Goal: Task Accomplishment & Management: Manage account settings

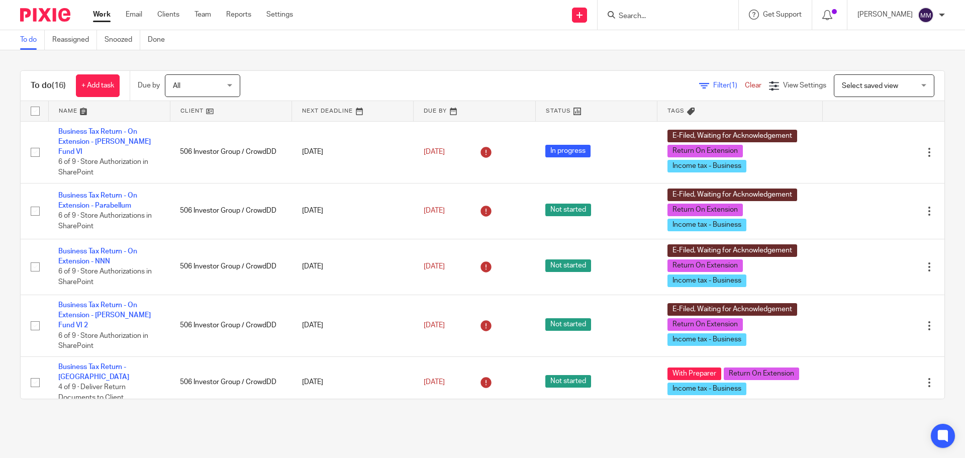
click at [105, 16] on link "Work" at bounding box center [102, 15] width 18 height 10
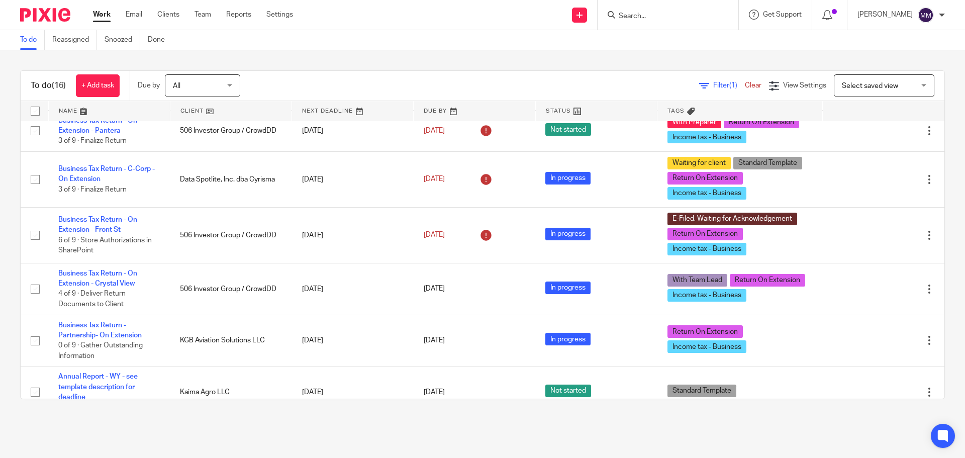
scroll to position [352, 0]
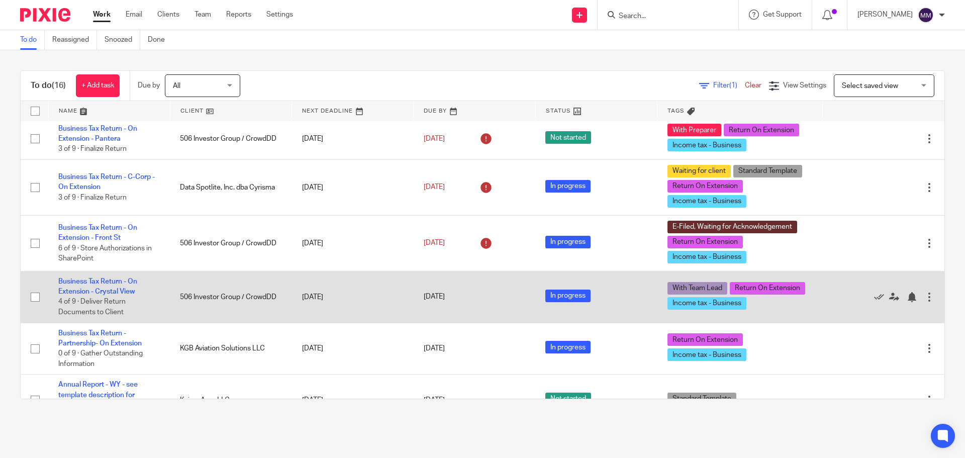
click at [115, 271] on td "Business Tax Return - On Extension - Crystal View 4 of 9 · Deliver Return Docum…" at bounding box center [109, 297] width 122 height 52
click at [122, 278] on link "Business Tax Return - On Extension - Crystal View" at bounding box center [97, 286] width 79 height 17
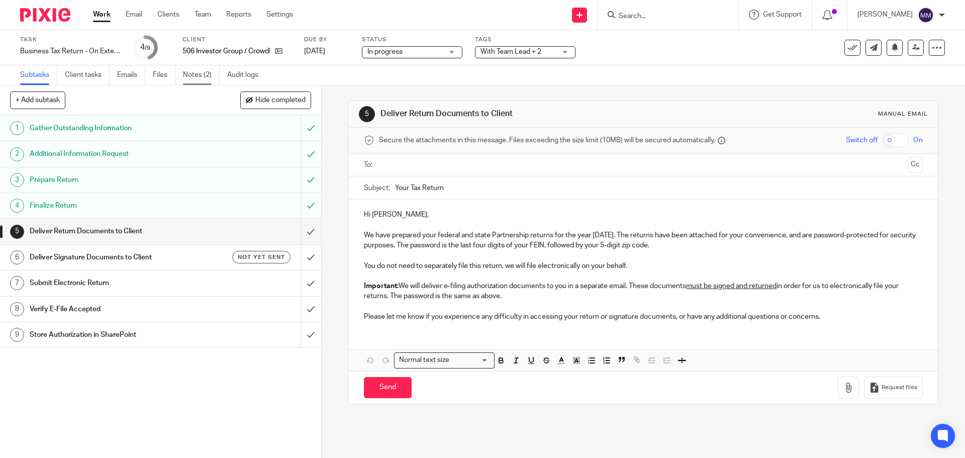
click at [198, 76] on link "Notes (2)" at bounding box center [201, 75] width 37 height 20
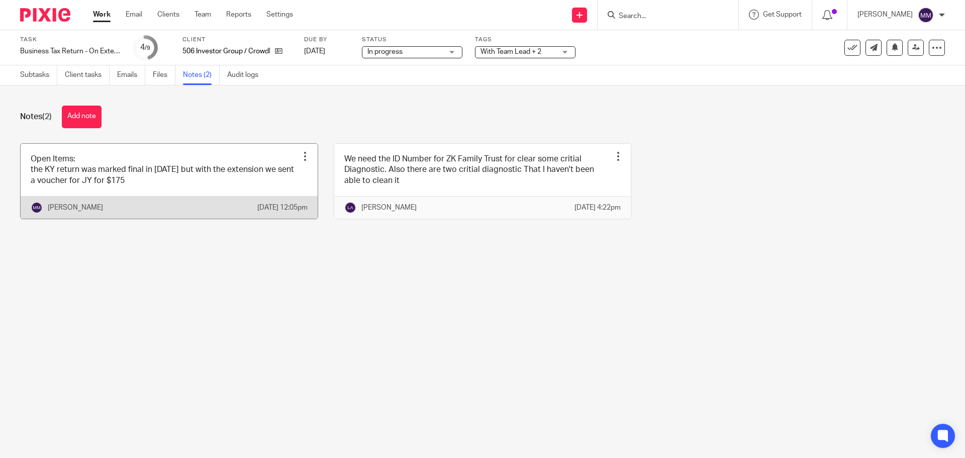
click at [194, 183] on link at bounding box center [169, 181] width 297 height 75
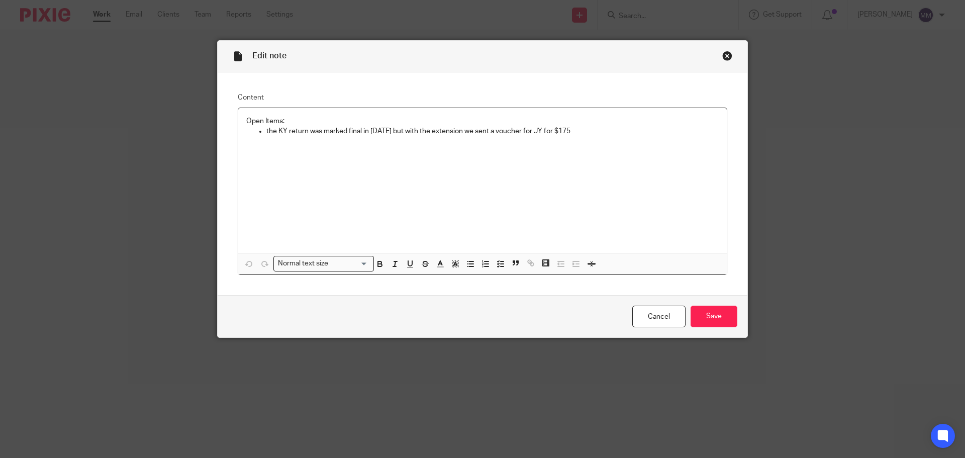
click at [589, 134] on p "the KY return was marked final in 2023 but with the extension we sent a voucher…" at bounding box center [493, 131] width 453 height 10
click at [720, 319] on input "Save" at bounding box center [714, 317] width 47 height 22
